Goal: Task Accomplishment & Management: Use online tool/utility

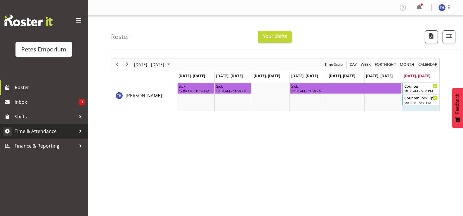
click at [47, 130] on span "Time & Attendance" at bounding box center [45, 131] width 61 height 9
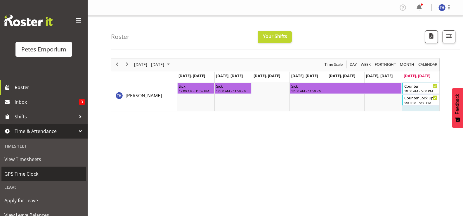
click at [36, 169] on span "GPS Time Clock" at bounding box center [43, 173] width 79 height 9
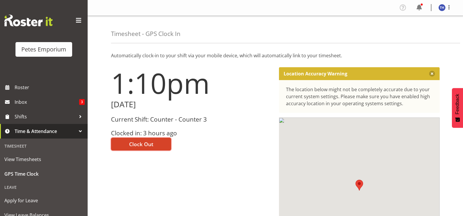
click at [148, 141] on span "Clock Out" at bounding box center [141, 144] width 24 height 8
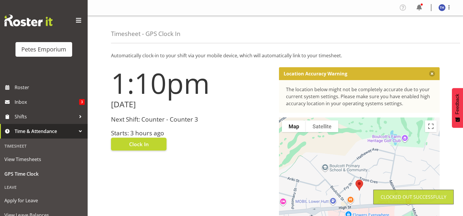
click at [441, 6] on img at bounding box center [442, 7] width 7 height 7
click at [410, 29] on link "Log Out" at bounding box center [424, 30] width 56 height 11
